Goal: Transaction & Acquisition: Purchase product/service

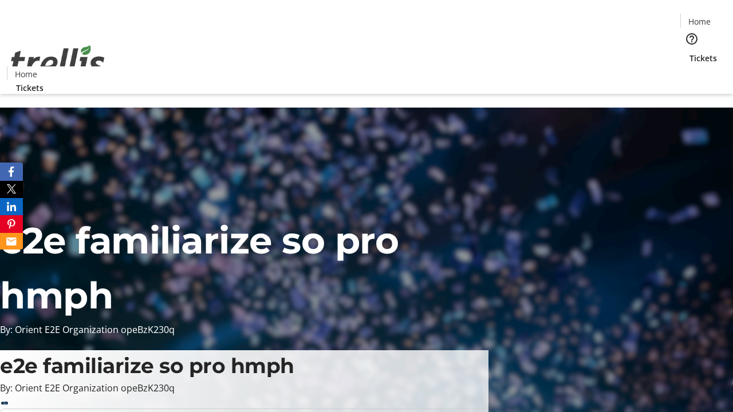
click at [690, 52] on span "Tickets" at bounding box center [703, 58] width 27 height 12
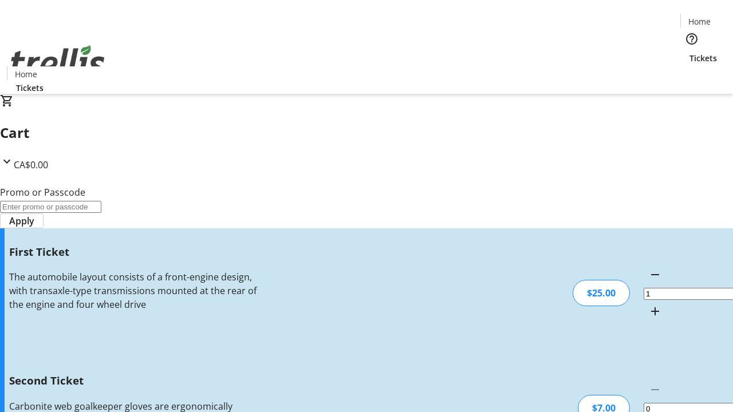
type input "2"
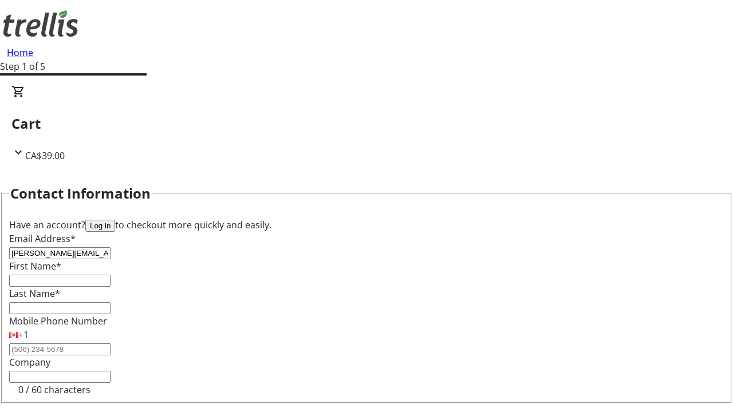
type input "[PERSON_NAME][EMAIL_ADDRESS][DOMAIN_NAME]"
type input "[PERSON_NAME]"
type input "Marks"
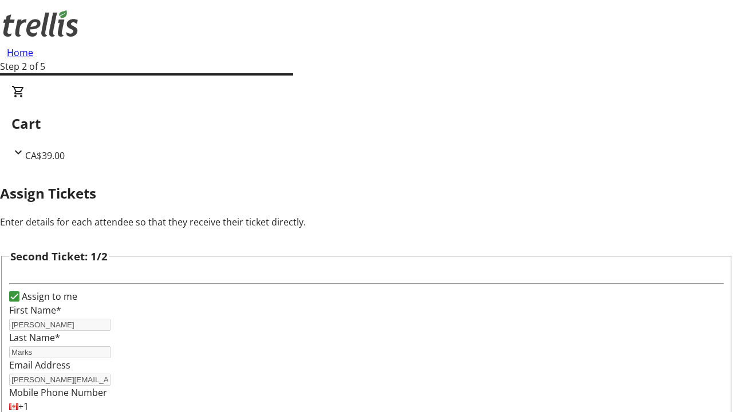
type input "[PERSON_NAME]"
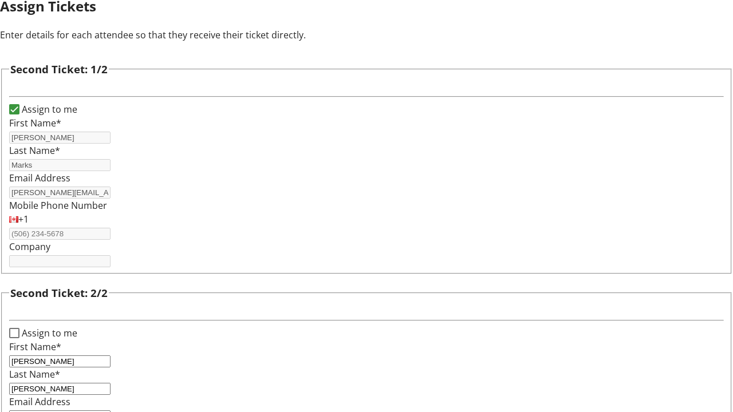
type input "[PERSON_NAME][EMAIL_ADDRESS][DOMAIN_NAME]"
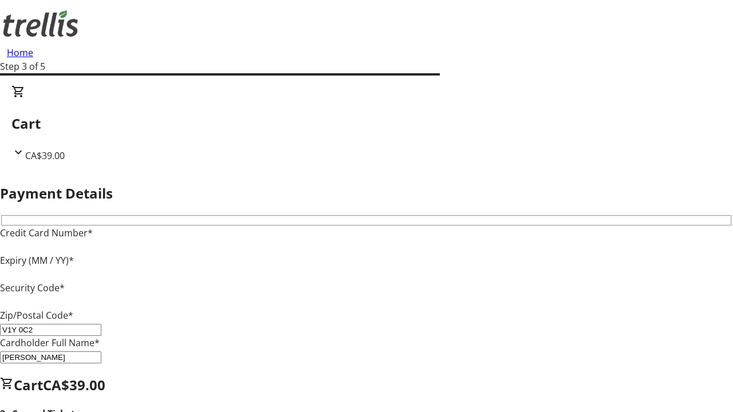
type input "V1Y 0C2"
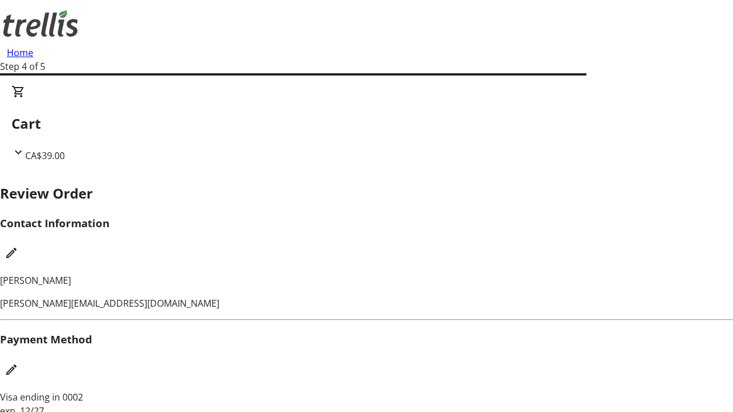
click at [18, 246] on mat-icon "Edit Contact Information" at bounding box center [12, 253] width 14 height 14
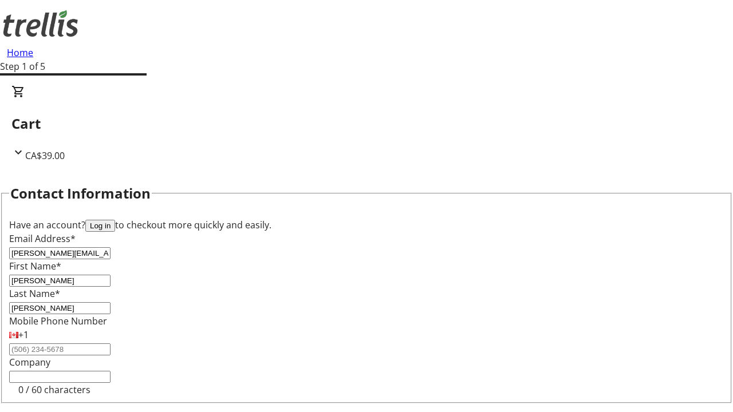
type input "[PERSON_NAME]"
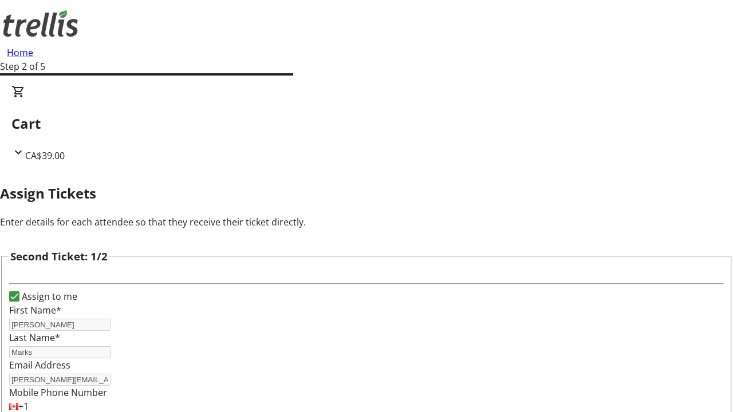
type input "New"
type input "Name"
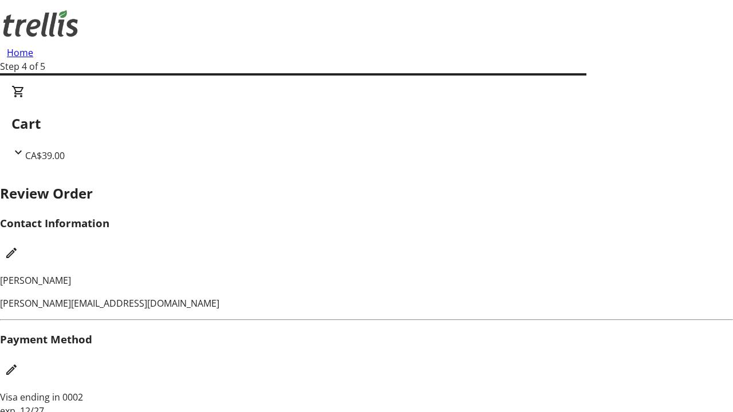
click at [18, 363] on mat-icon "Edit Payment Method" at bounding box center [12, 370] width 14 height 14
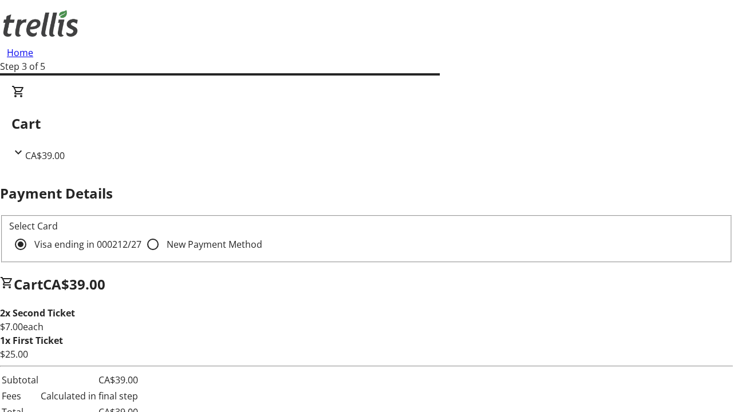
click at [141, 233] on input "New Payment Method" at bounding box center [152, 244] width 23 height 23
radio input "true"
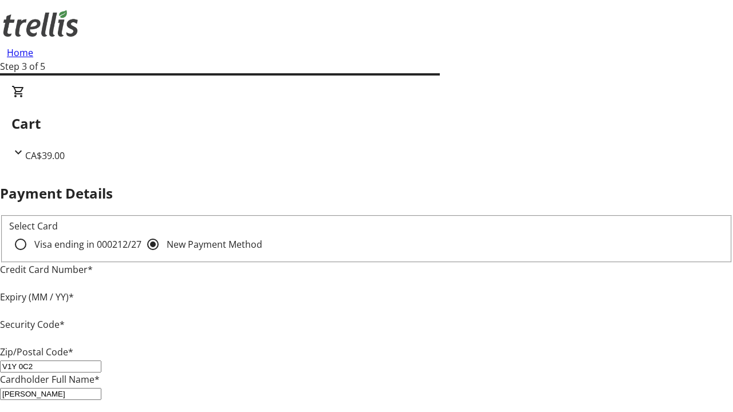
type input "V1Y 0C2"
